Goal: Task Accomplishment & Management: Manage account settings

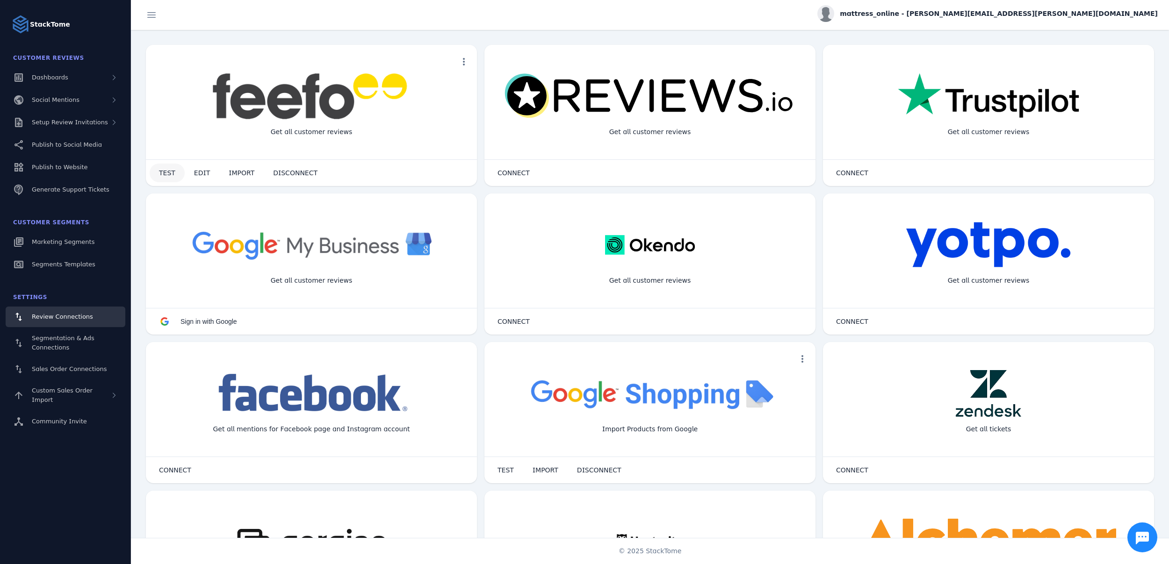
click at [180, 173] on span at bounding box center [167, 173] width 35 height 22
